Goal: Task Accomplishment & Management: Manage account settings

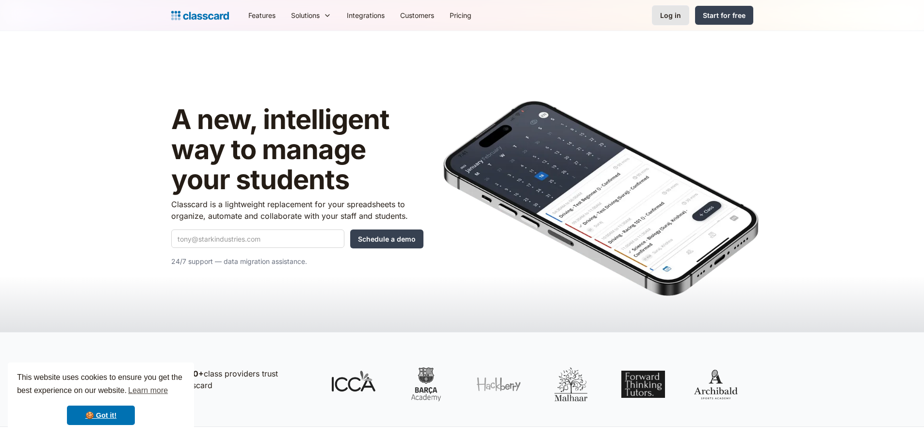
click at [683, 20] on link "Log in" at bounding box center [670, 15] width 37 height 20
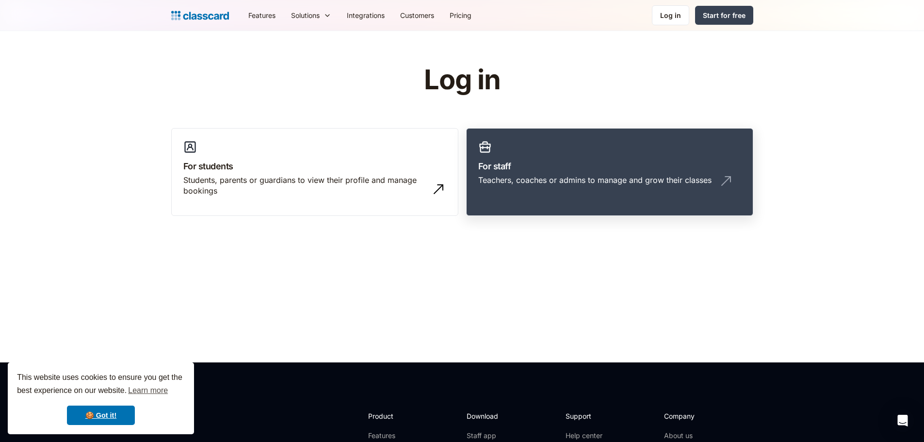
click at [504, 184] on div "Teachers, coaches or admins to manage and grow their classes" at bounding box center [594, 180] width 233 height 11
